Goal: Information Seeking & Learning: Learn about a topic

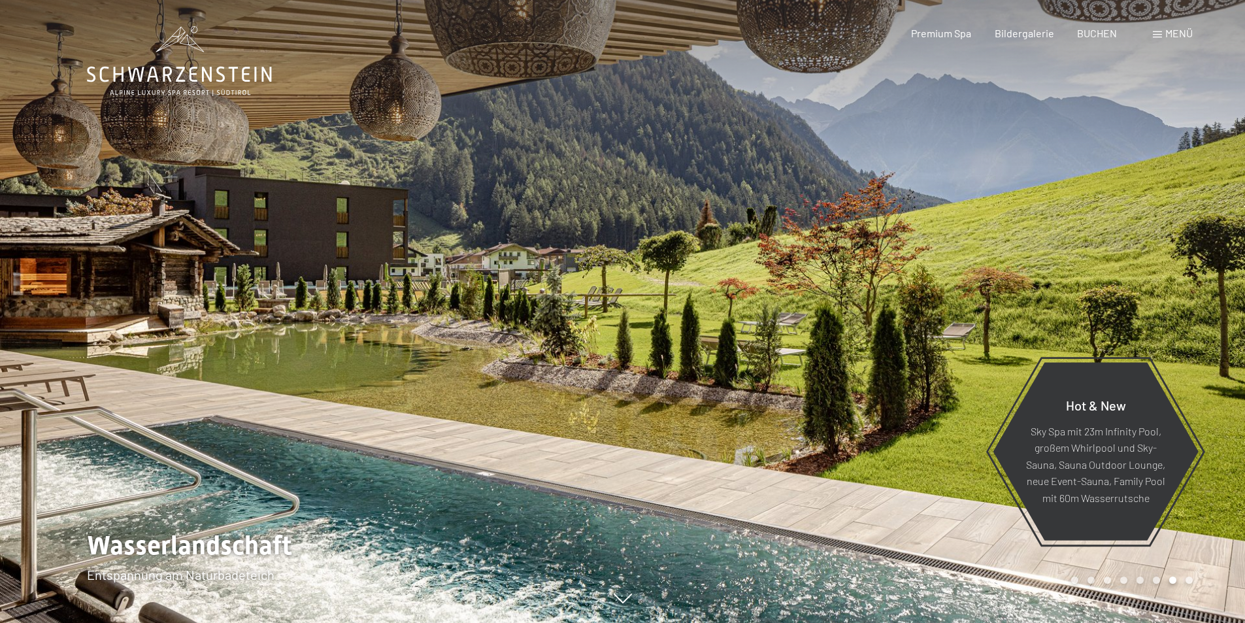
drag, startPoint x: 895, startPoint y: 251, endPoint x: 508, endPoint y: 246, distance: 387.1
click at [508, 622] on div at bounding box center [623, 623] width 1072 height 0
click at [1119, 241] on div at bounding box center [934, 311] width 623 height 623
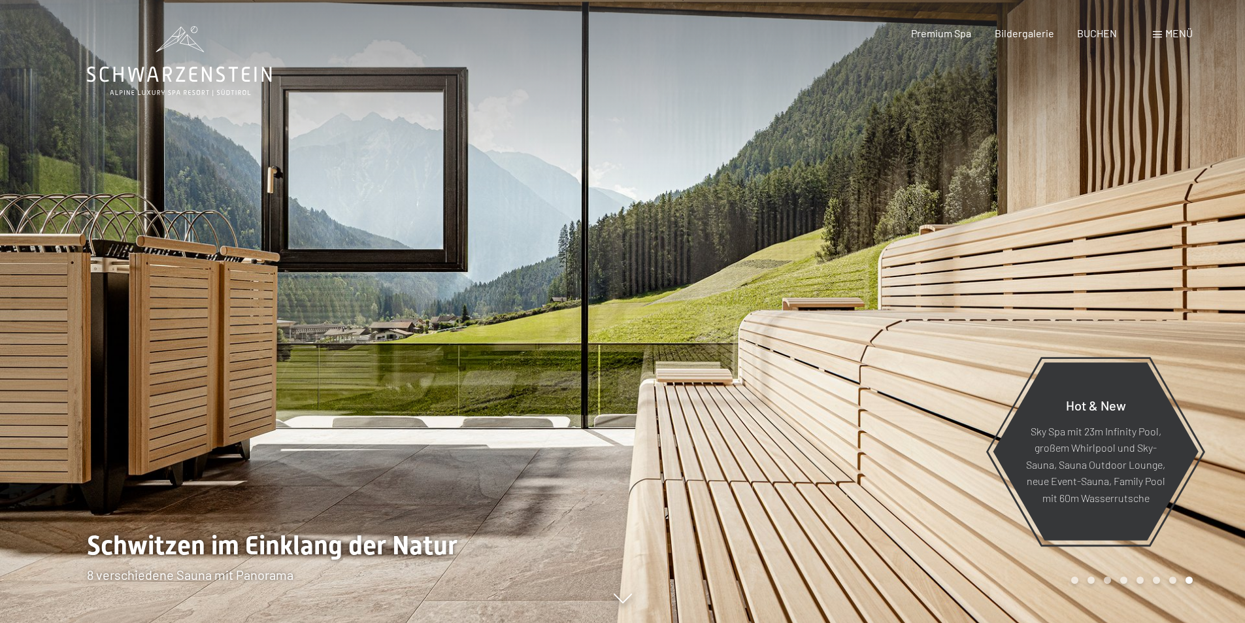
click at [1119, 241] on div at bounding box center [934, 311] width 623 height 623
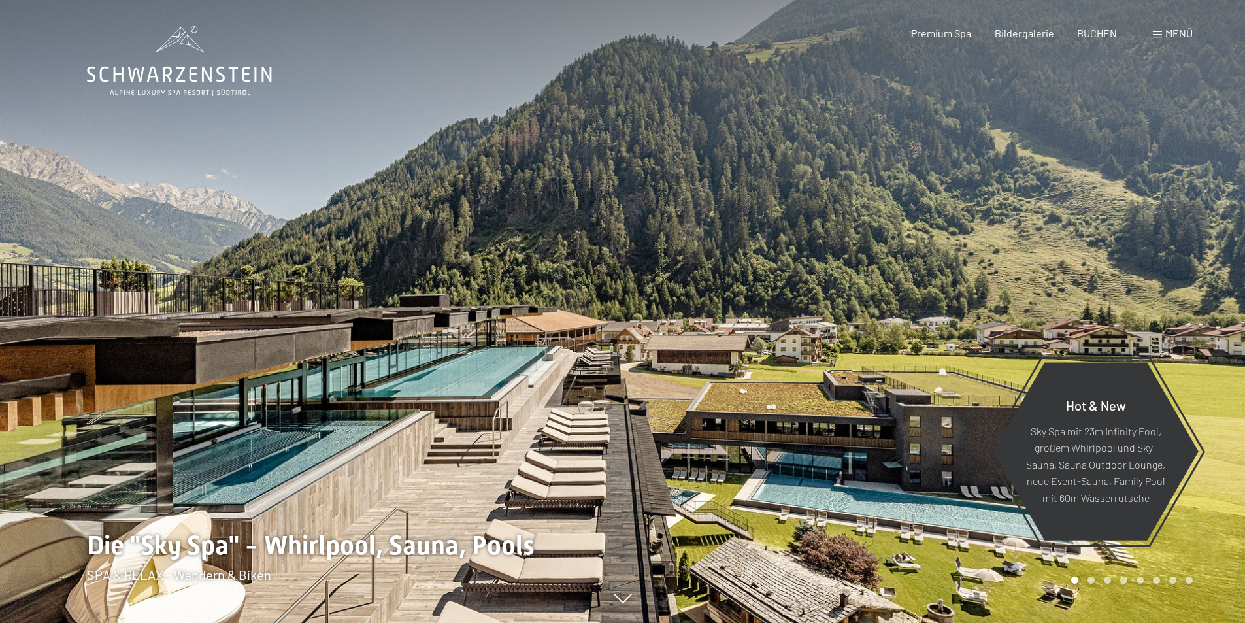
click at [1119, 241] on div at bounding box center [934, 311] width 623 height 623
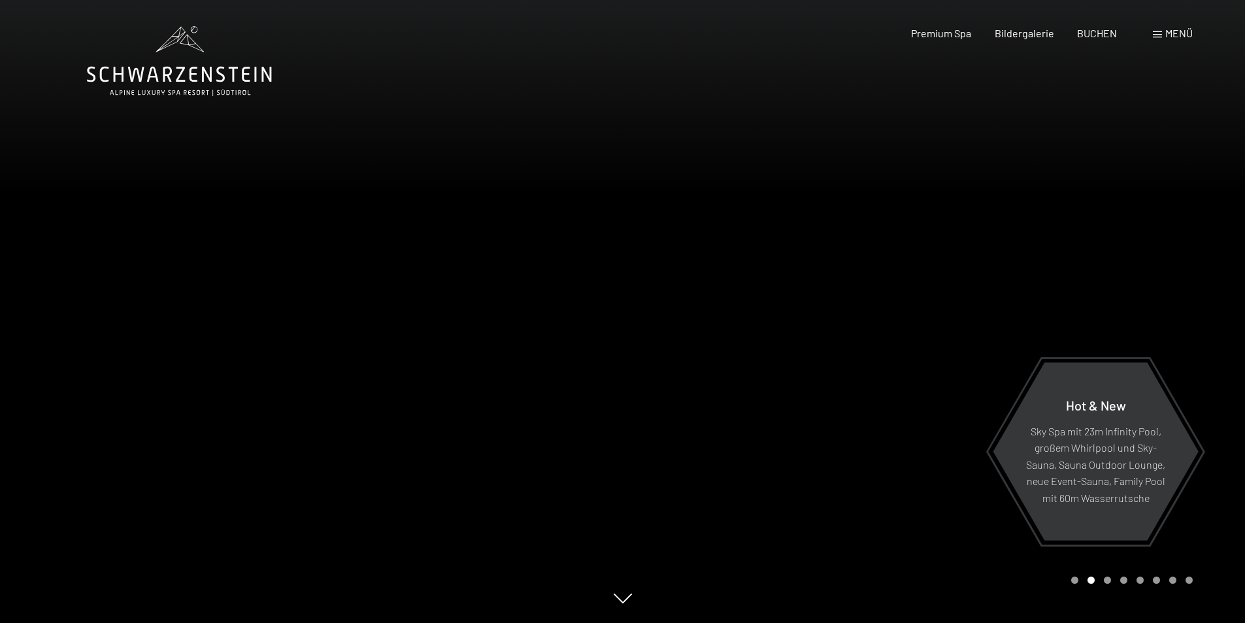
click at [1119, 241] on div at bounding box center [934, 311] width 623 height 623
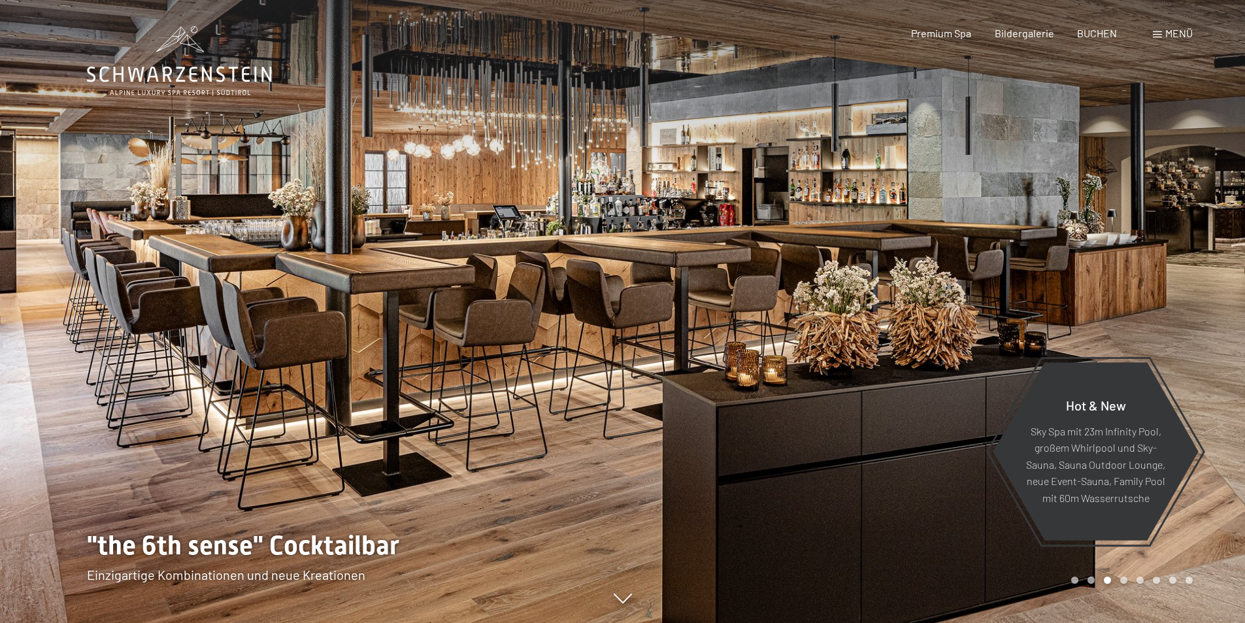
click at [1119, 241] on div at bounding box center [934, 311] width 623 height 623
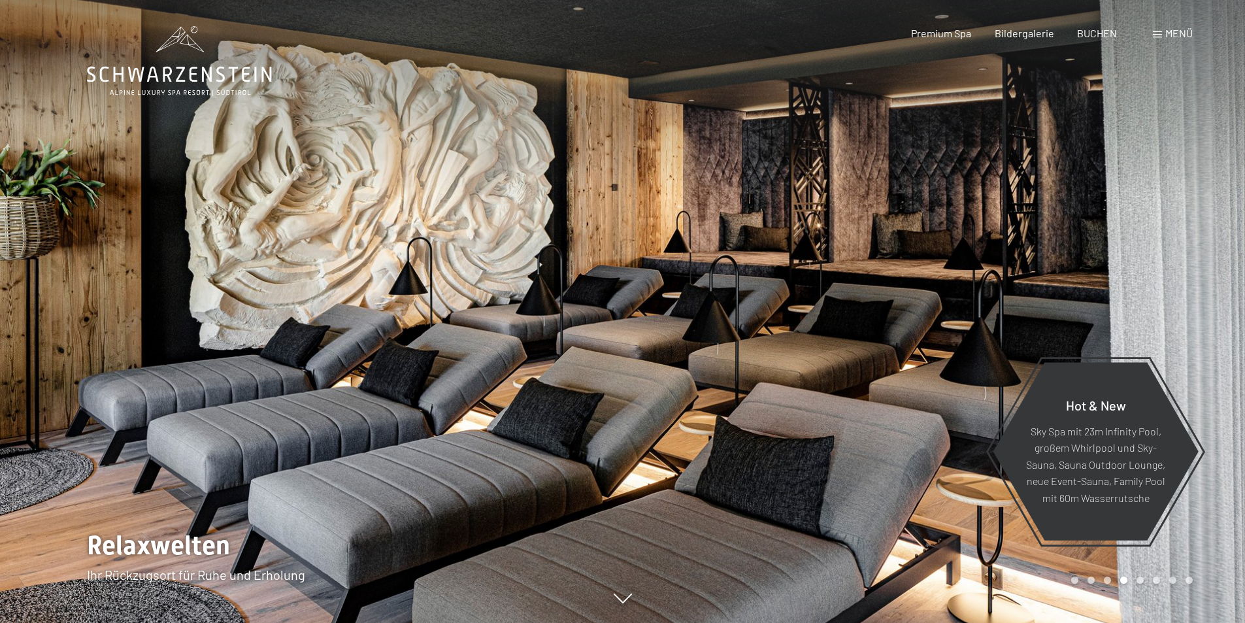
click at [1119, 241] on div at bounding box center [934, 311] width 623 height 623
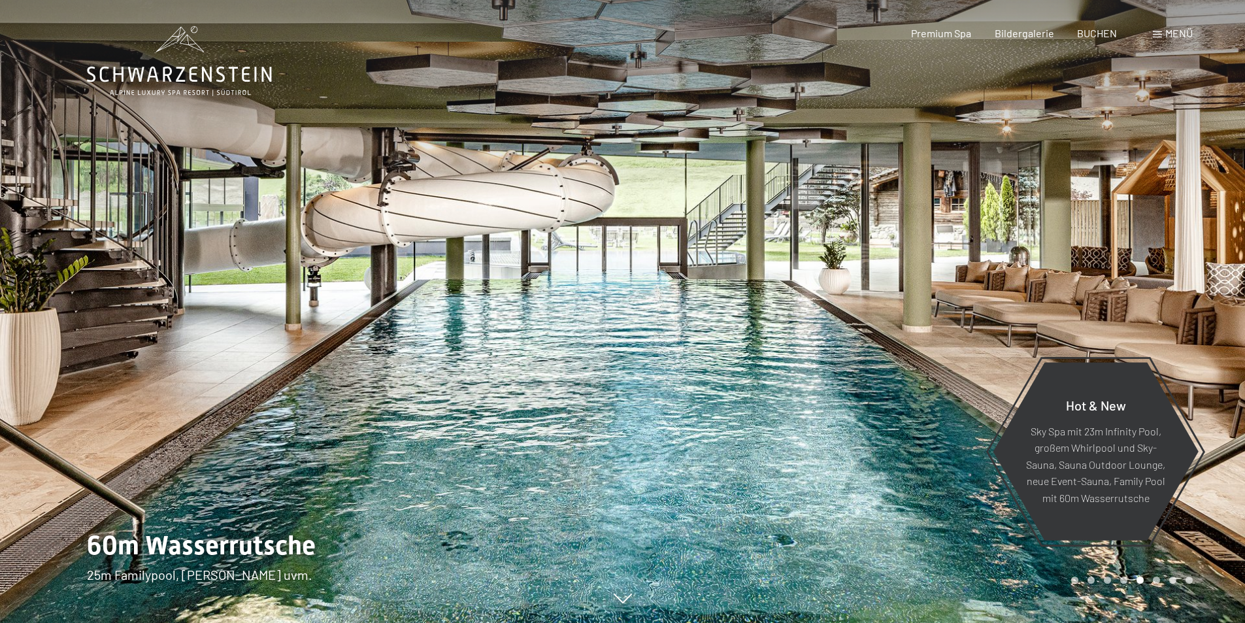
click at [1119, 241] on div at bounding box center [934, 311] width 623 height 623
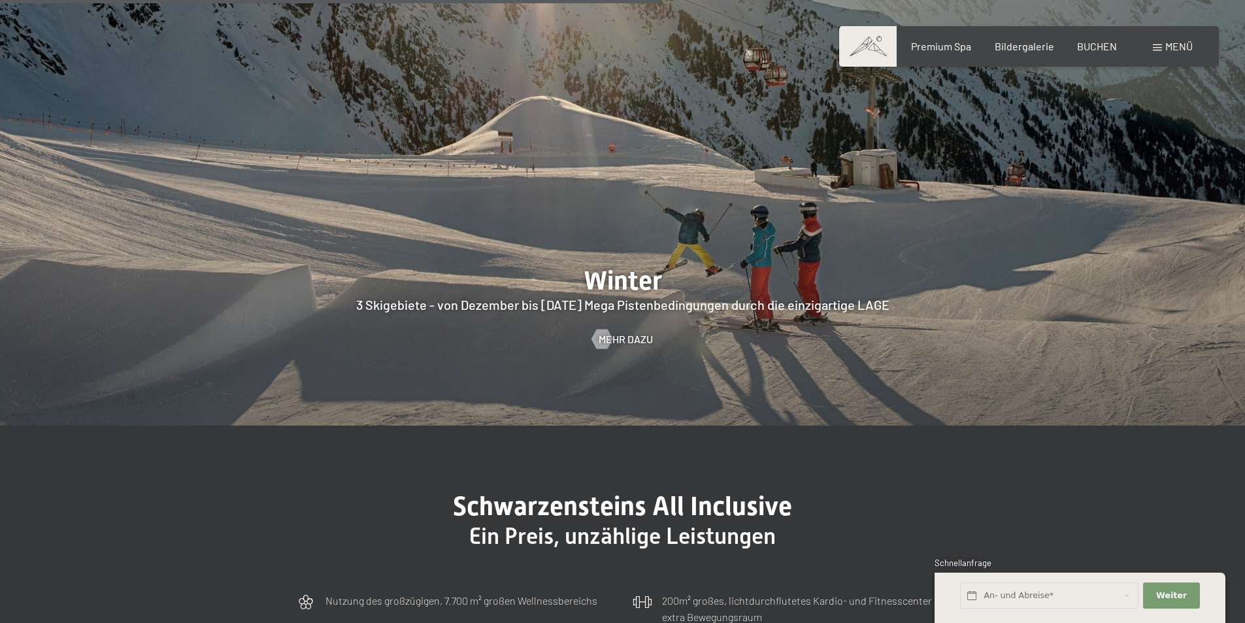
scroll to position [3007, 0]
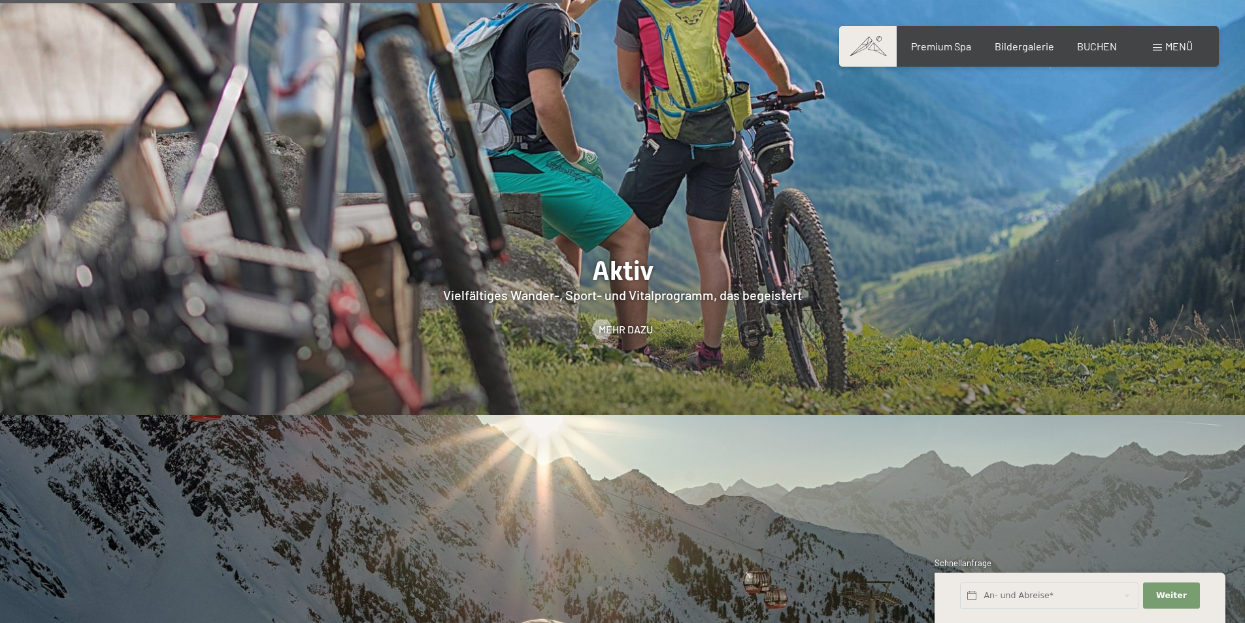
click at [628, 267] on div at bounding box center [622, 149] width 1245 height 534
click at [626, 322] on span "Mehr dazu" at bounding box center [639, 329] width 54 height 14
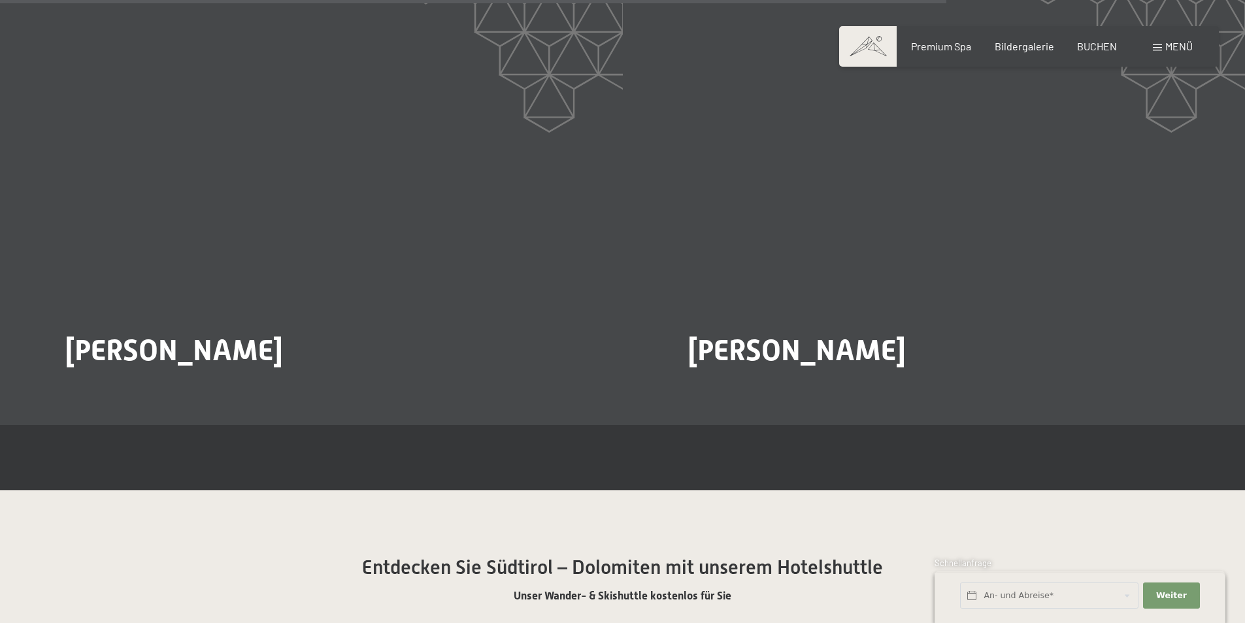
scroll to position [2811, 0]
